Goal: Book appointment/travel/reservation

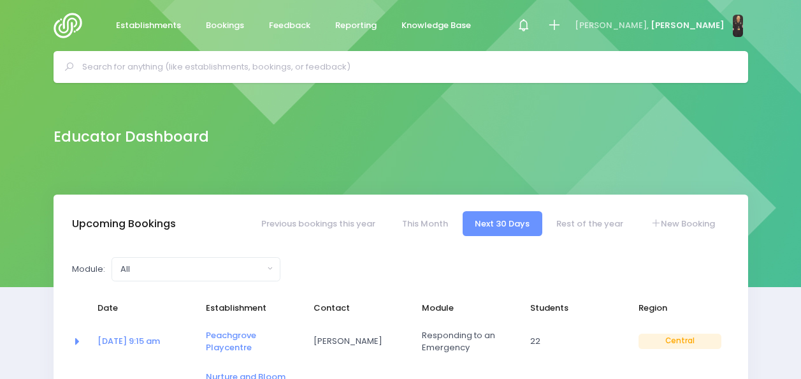
select select "5"
click at [219, 19] on span "Bookings" at bounding box center [225, 25] width 38 height 13
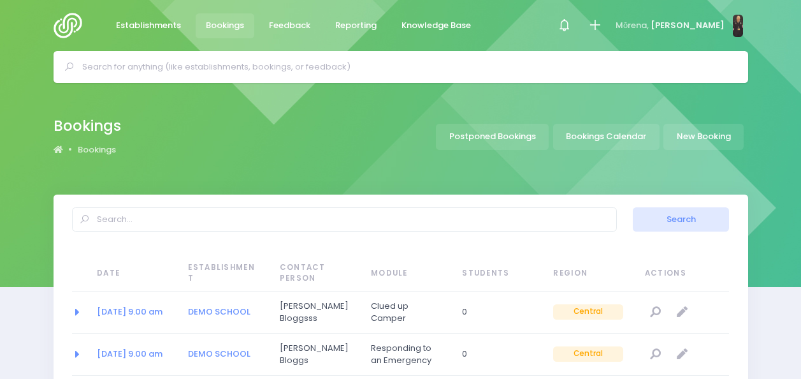
select select "20"
click at [586, 141] on link "Bookings Calendar" at bounding box center [606, 137] width 106 height 26
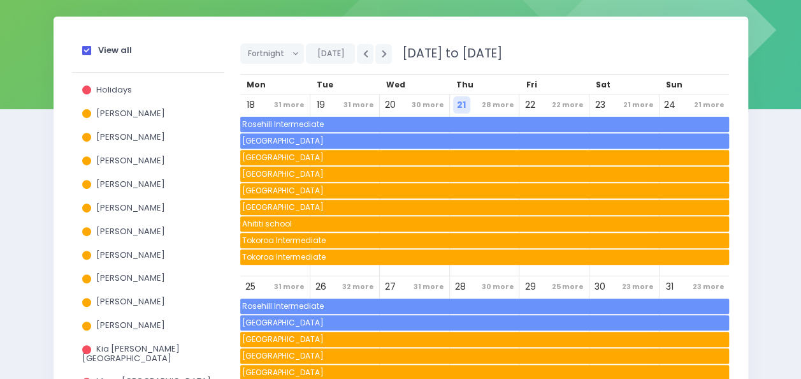
scroll to position [182, 0]
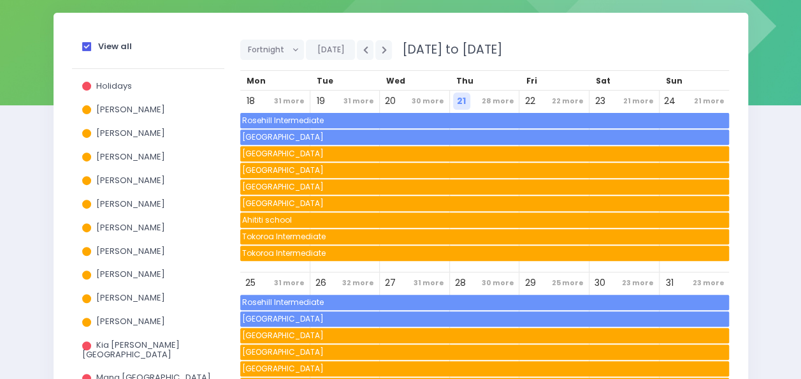
click at [80, 50] on div "View all" at bounding box center [148, 49] width 152 height 40
click at [82, 48] on span at bounding box center [86, 46] width 9 height 9
click at [0, 0] on input "View all" at bounding box center [0, 0] width 0 height 0
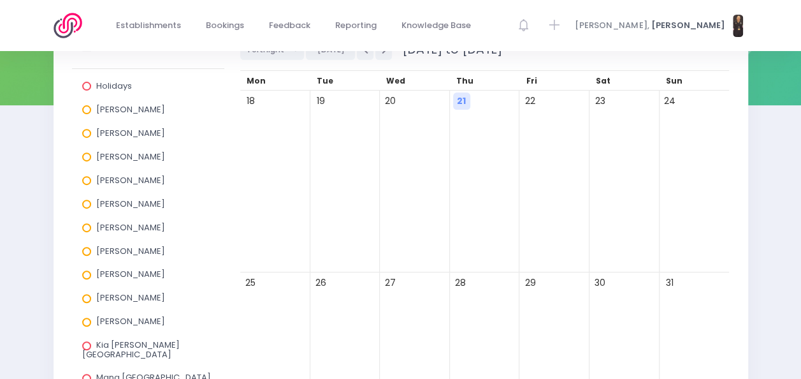
scroll to position [413, 0]
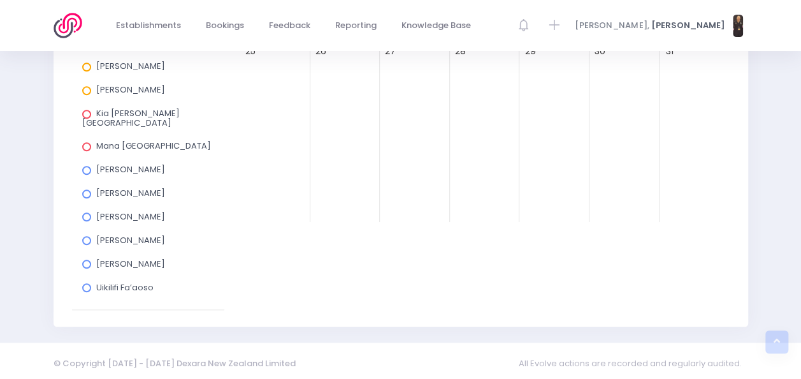
click at [89, 283] on span at bounding box center [86, 287] width 9 height 9
click at [0, 0] on input "Uikilifi Fa’aoso" at bounding box center [0, 0] width 0 height 0
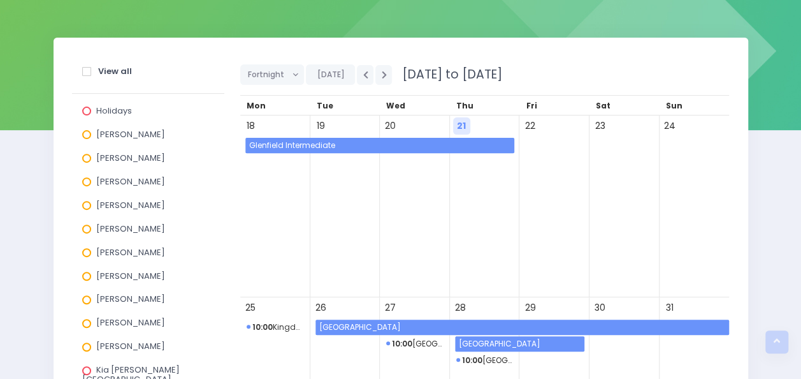
scroll to position [155, 0]
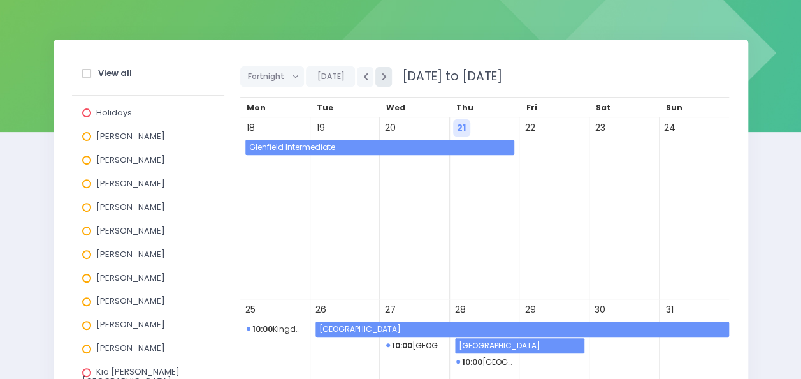
click at [381, 75] on icon "button" at bounding box center [383, 77] width 5 height 8
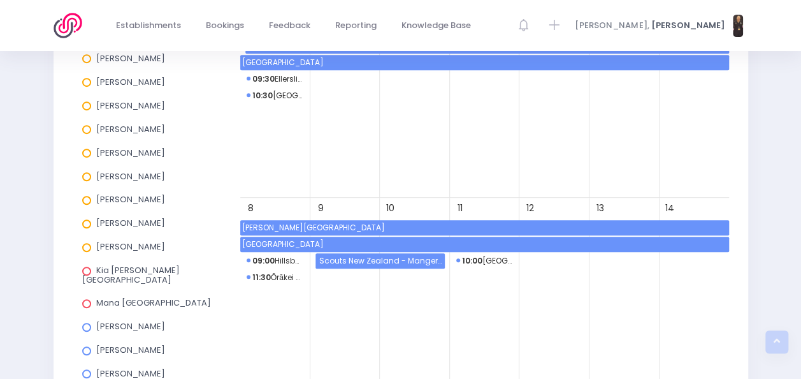
scroll to position [254, 0]
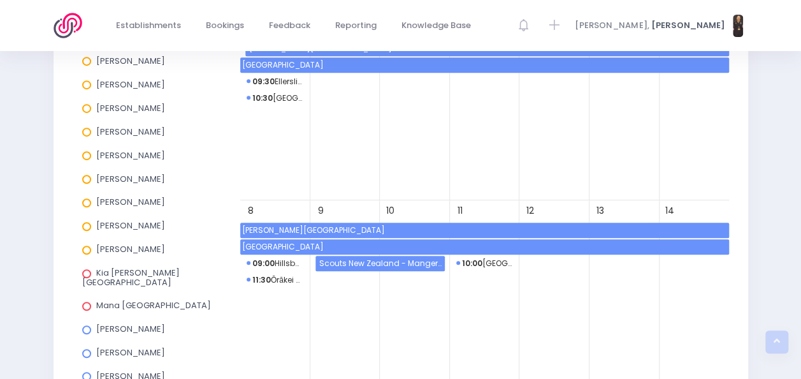
click at [398, 216] on span "10" at bounding box center [390, 210] width 17 height 17
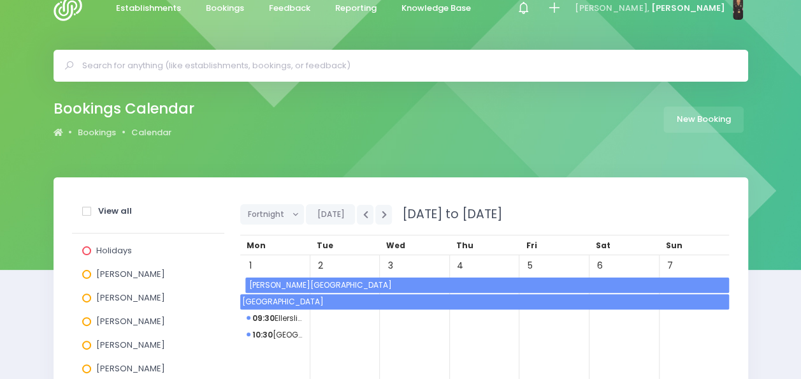
scroll to position [0, 0]
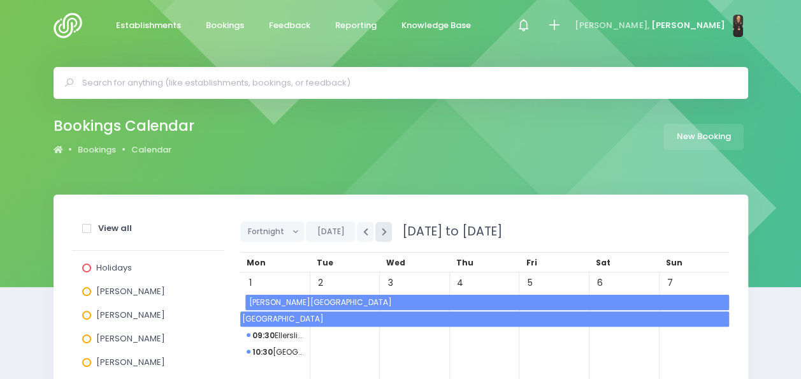
click at [381, 229] on icon "button" at bounding box center [383, 232] width 5 height 8
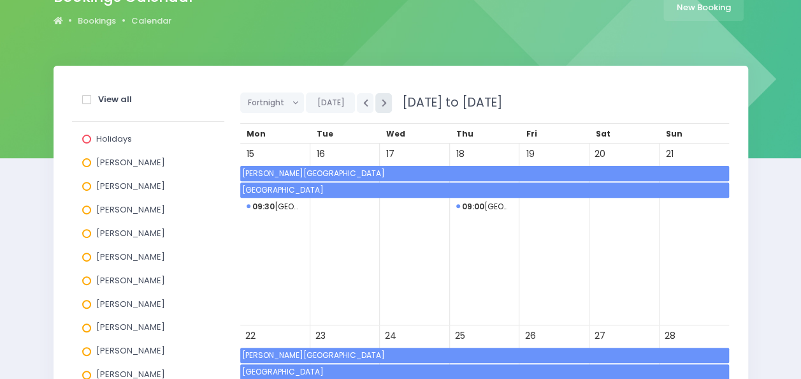
scroll to position [128, 0]
click at [363, 102] on icon "button" at bounding box center [365, 103] width 5 height 8
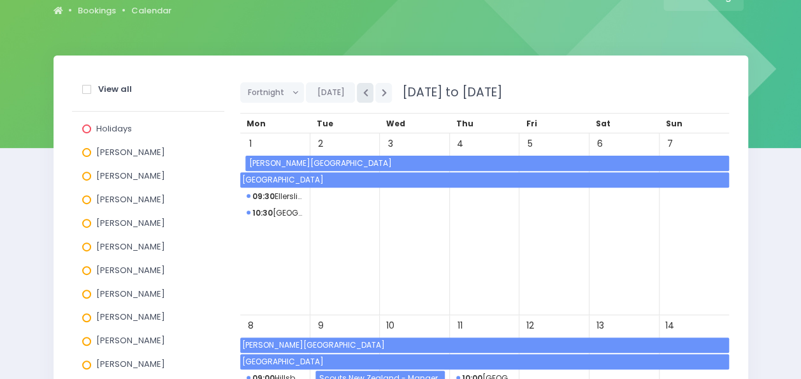
scroll to position [124, 0]
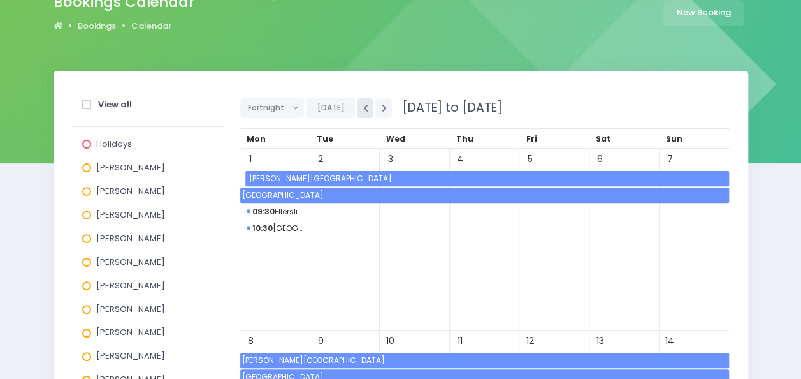
click at [358, 104] on button "button" at bounding box center [365, 108] width 17 height 20
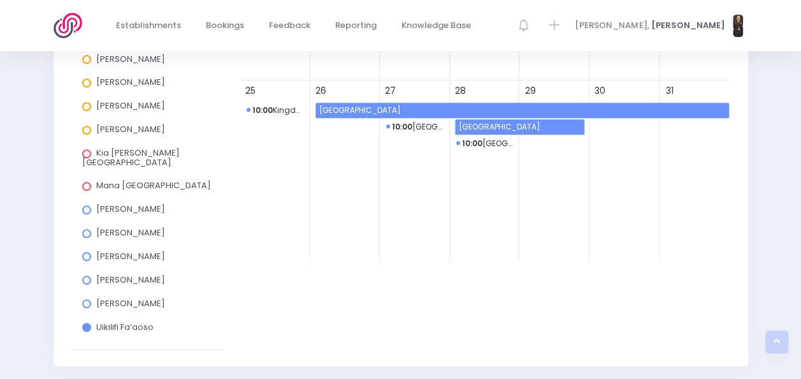
scroll to position [320, 0]
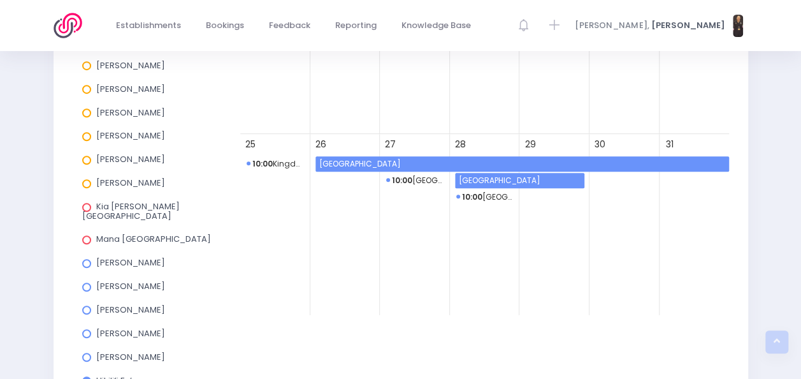
click at [366, 166] on span "De La Salle College" at bounding box center [523, 163] width 412 height 15
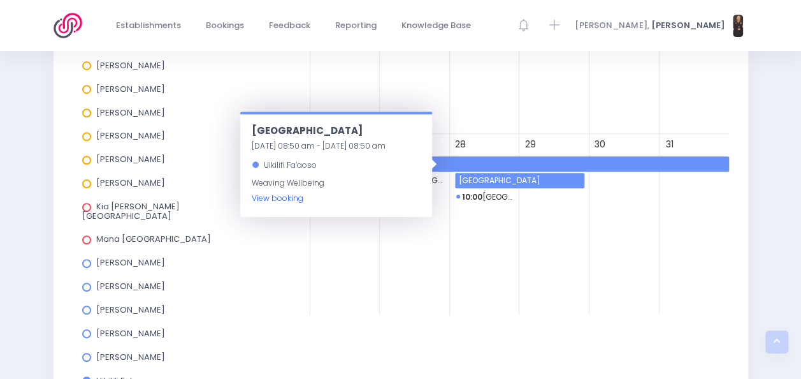
click at [274, 196] on link "View booking" at bounding box center [278, 197] width 52 height 11
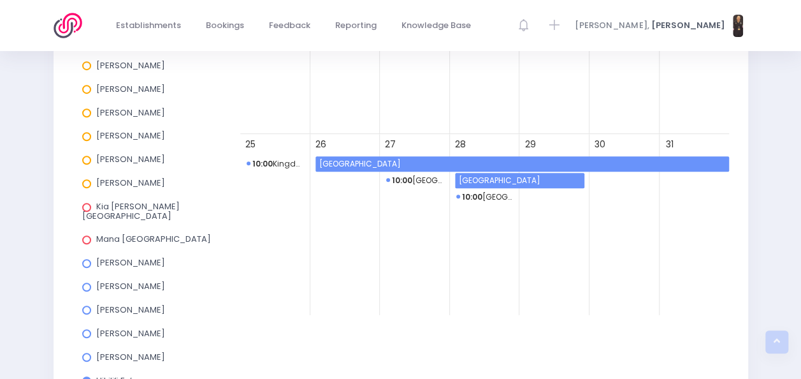
click at [502, 103] on div "21" at bounding box center [485, 43] width 70 height 182
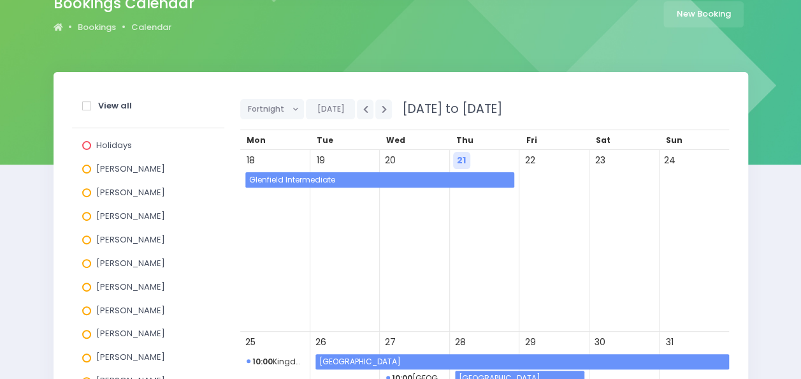
scroll to position [125, 0]
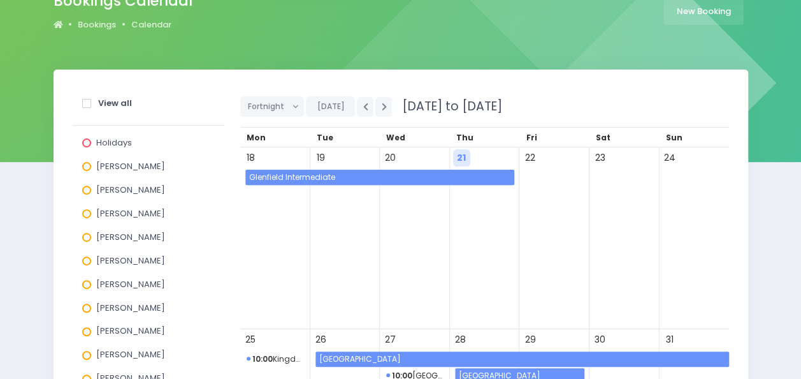
click at [86, 105] on span at bounding box center [86, 103] width 9 height 9
click at [0, 0] on input "View all" at bounding box center [0, 0] width 0 height 0
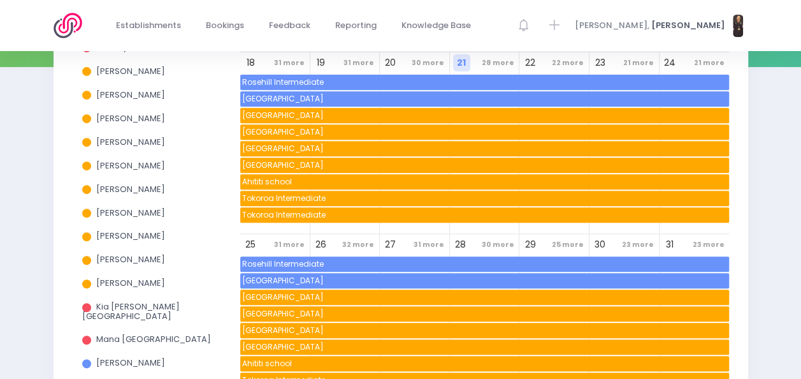
scroll to position [222, 0]
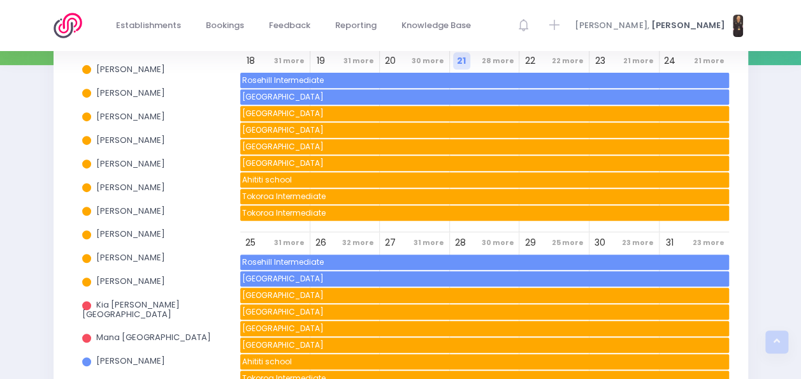
click at [84, 238] on span at bounding box center [86, 234] width 9 height 9
click at [0, 0] on input "[PERSON_NAME]" at bounding box center [0, 0] width 0 height 0
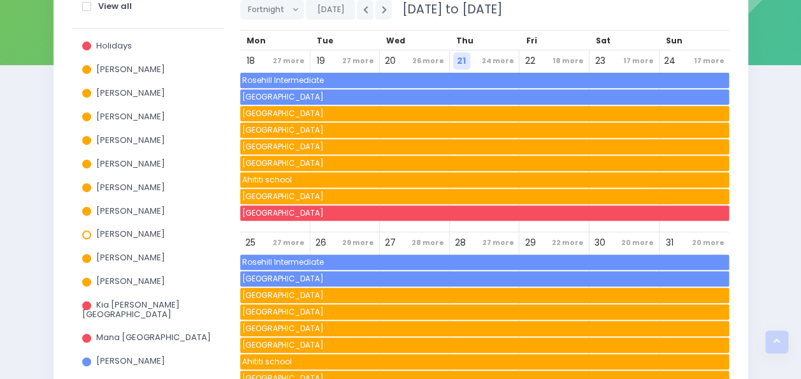
scroll to position [101, 0]
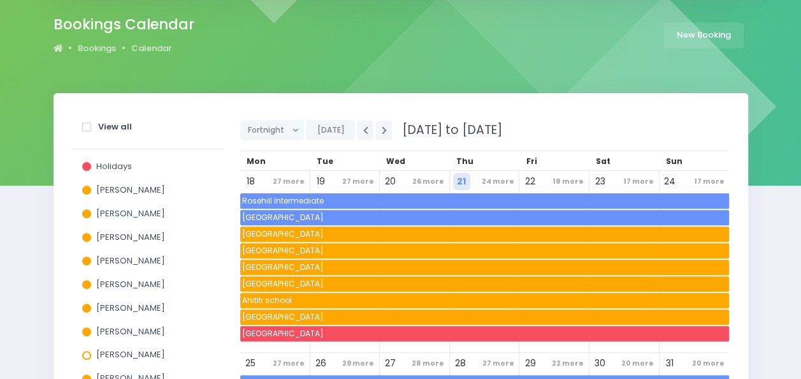
click at [85, 127] on span at bounding box center [86, 126] width 9 height 9
click at [0, 0] on input "View all" at bounding box center [0, 0] width 0 height 0
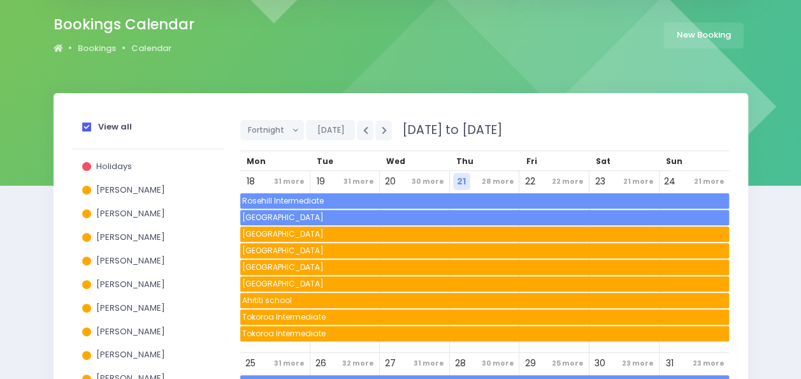
click at [85, 127] on span at bounding box center [86, 126] width 9 height 9
click at [0, 0] on input "View all" at bounding box center [0, 0] width 0 height 0
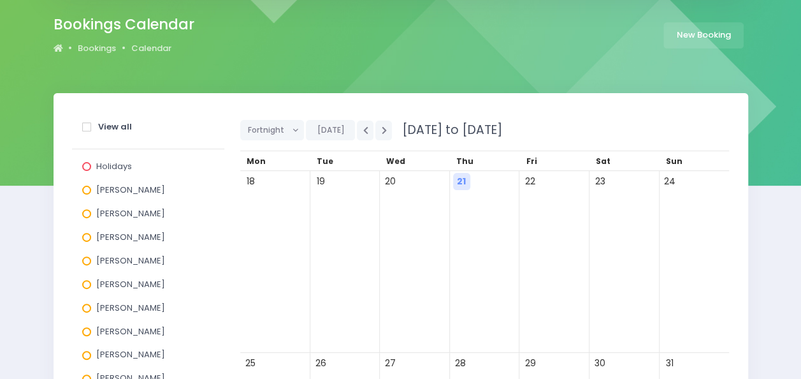
click at [99, 360] on span "[PERSON_NAME]" at bounding box center [130, 354] width 69 height 12
click at [0, 0] on input "[PERSON_NAME]" at bounding box center [0, 0] width 0 height 0
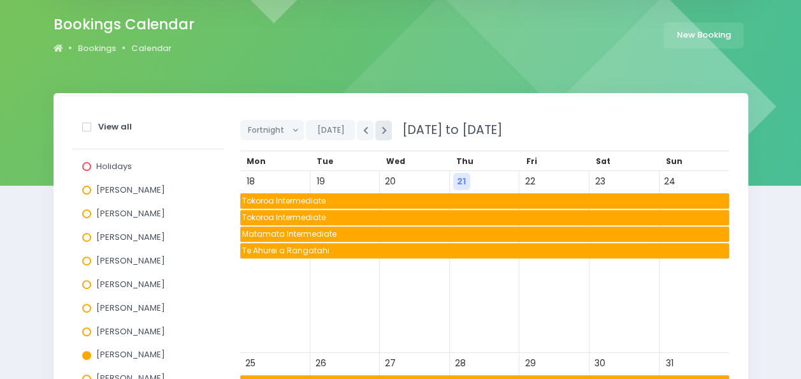
click at [382, 126] on button "button" at bounding box center [383, 130] width 17 height 20
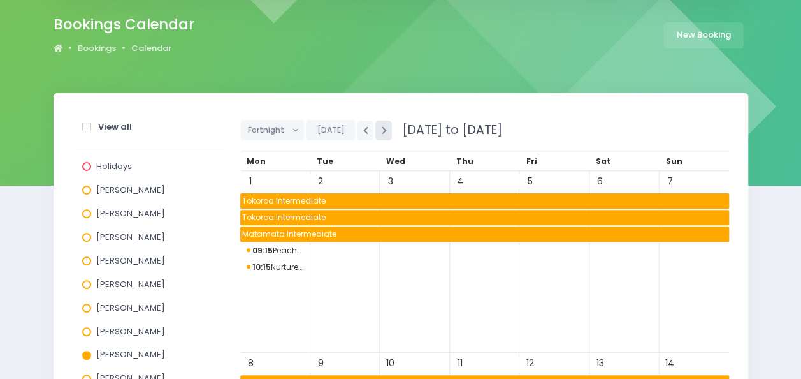
click at [382, 126] on button "button" at bounding box center [383, 130] width 17 height 20
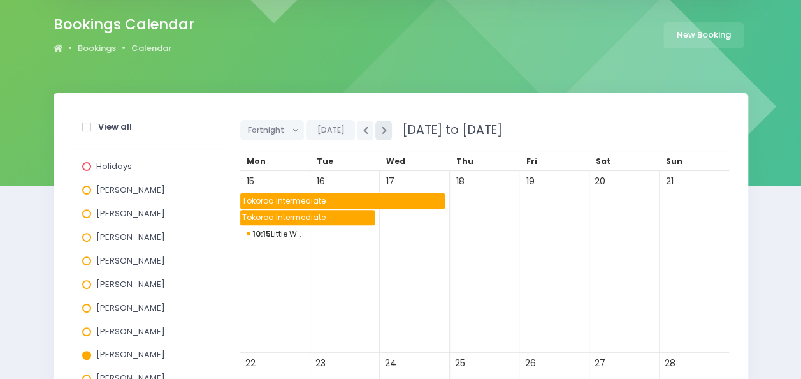
click at [382, 126] on button "button" at bounding box center [383, 130] width 17 height 20
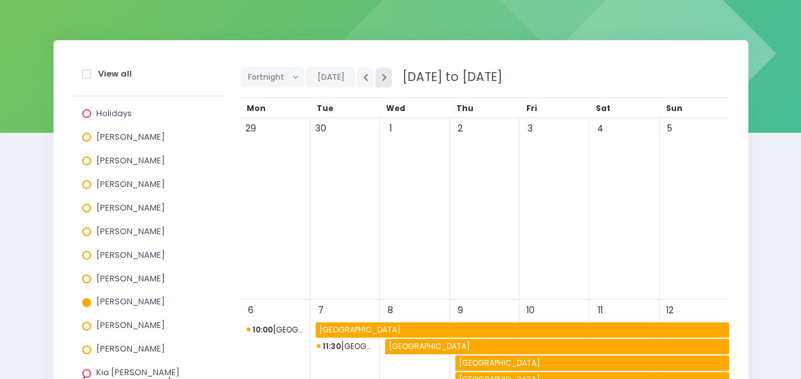
scroll to position [155, 0]
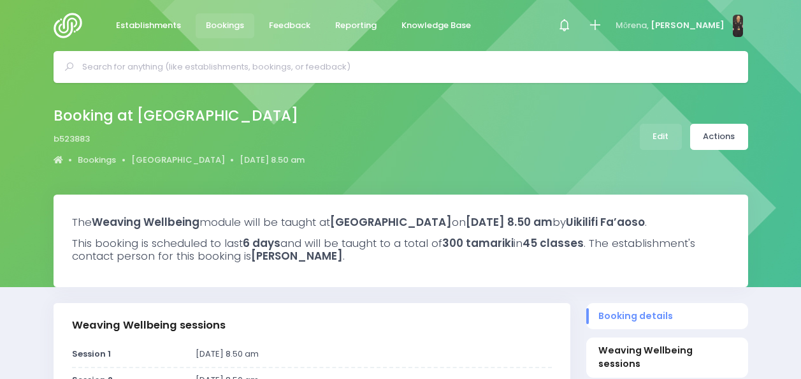
select select "5"
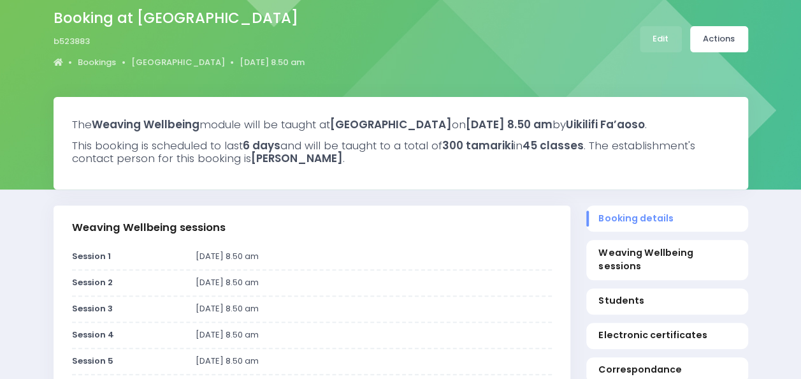
scroll to position [97, 0]
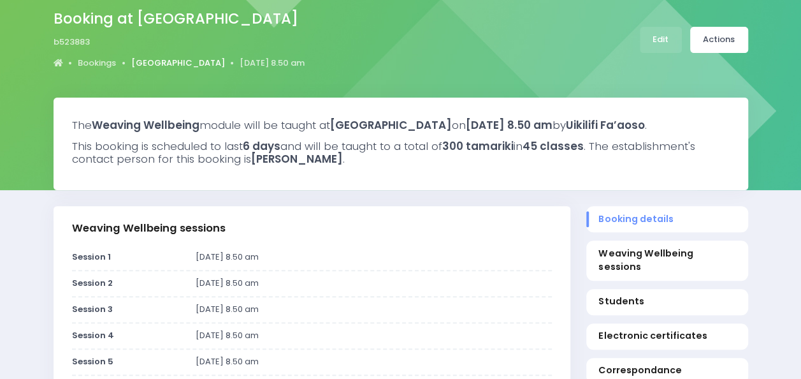
drag, startPoint x: 214, startPoint y: 71, endPoint x: 130, endPoint y: 67, distance: 84.2
click at [130, 67] on div "Booking at [GEOGRAPHIC_DATA] b523883 Bookings De [GEOGRAPHIC_DATA] [DATE] 8.50 …" at bounding box center [181, 39] width 255 height 67
copy link "[GEOGRAPHIC_DATA]"
